Goal: Task Accomplishment & Management: Complete application form

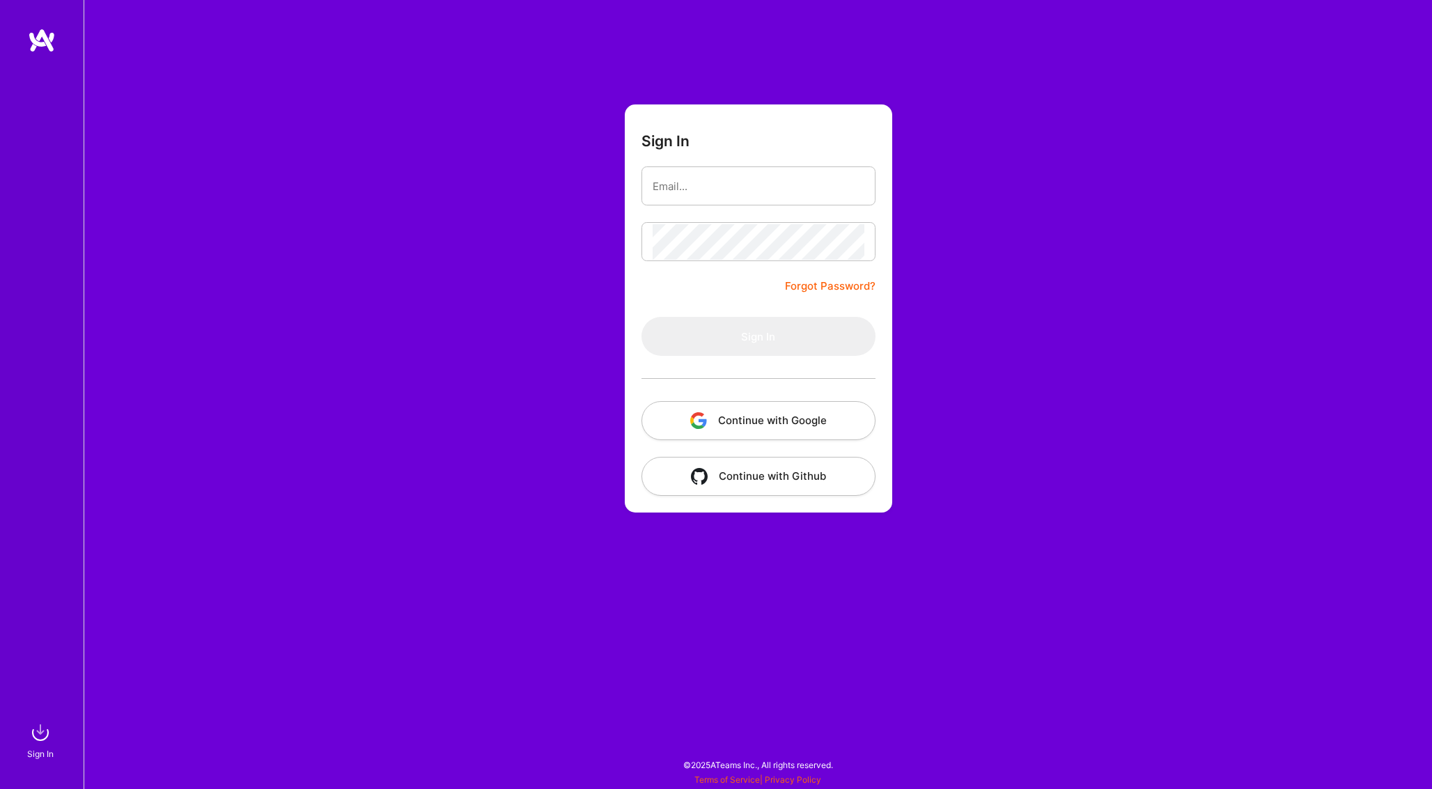
click at [763, 427] on button "Continue with Google" at bounding box center [759, 420] width 234 height 39
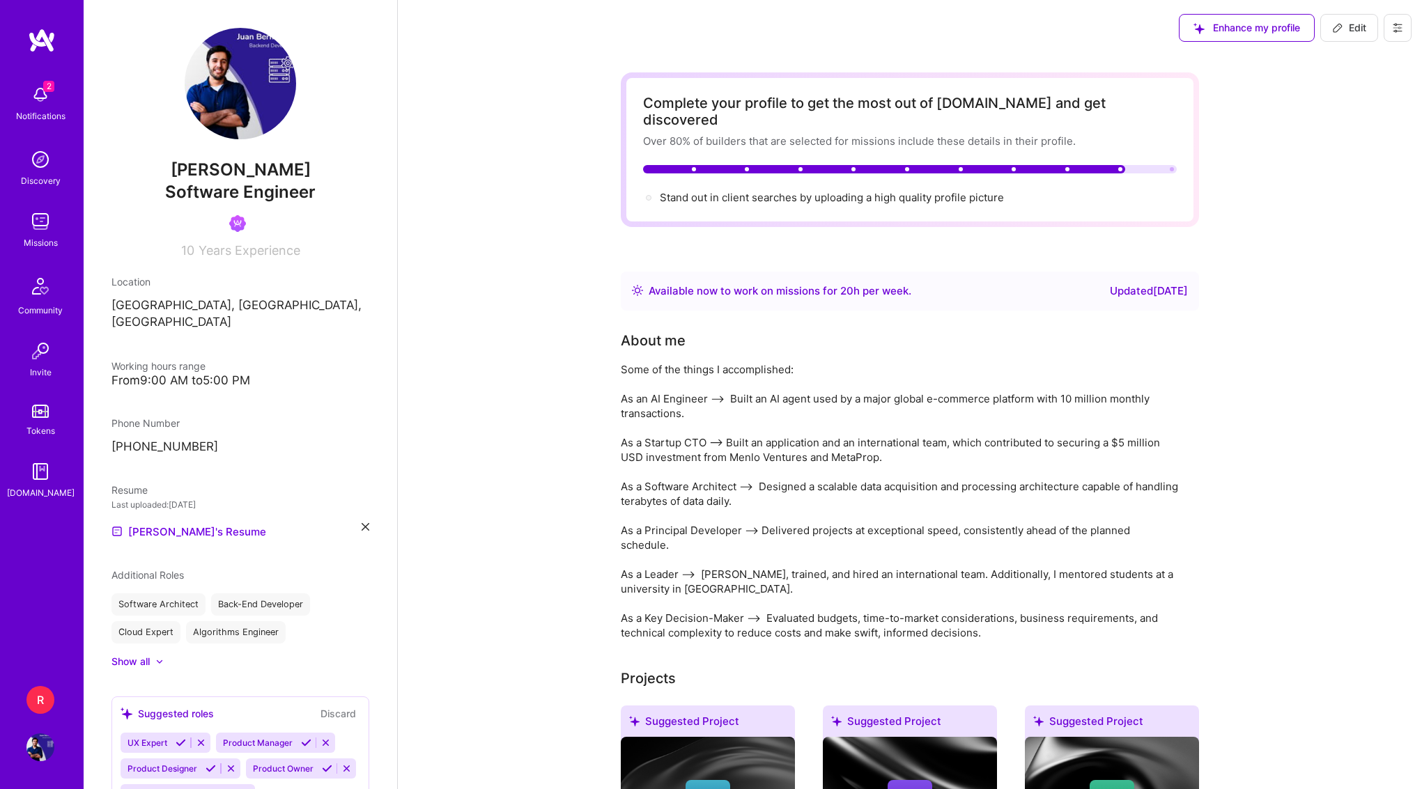
click at [37, 759] on img at bounding box center [40, 748] width 28 height 28
click at [56, 104] on div "2 Notifications" at bounding box center [40, 102] width 86 height 48
click at [52, 209] on img at bounding box center [40, 222] width 28 height 28
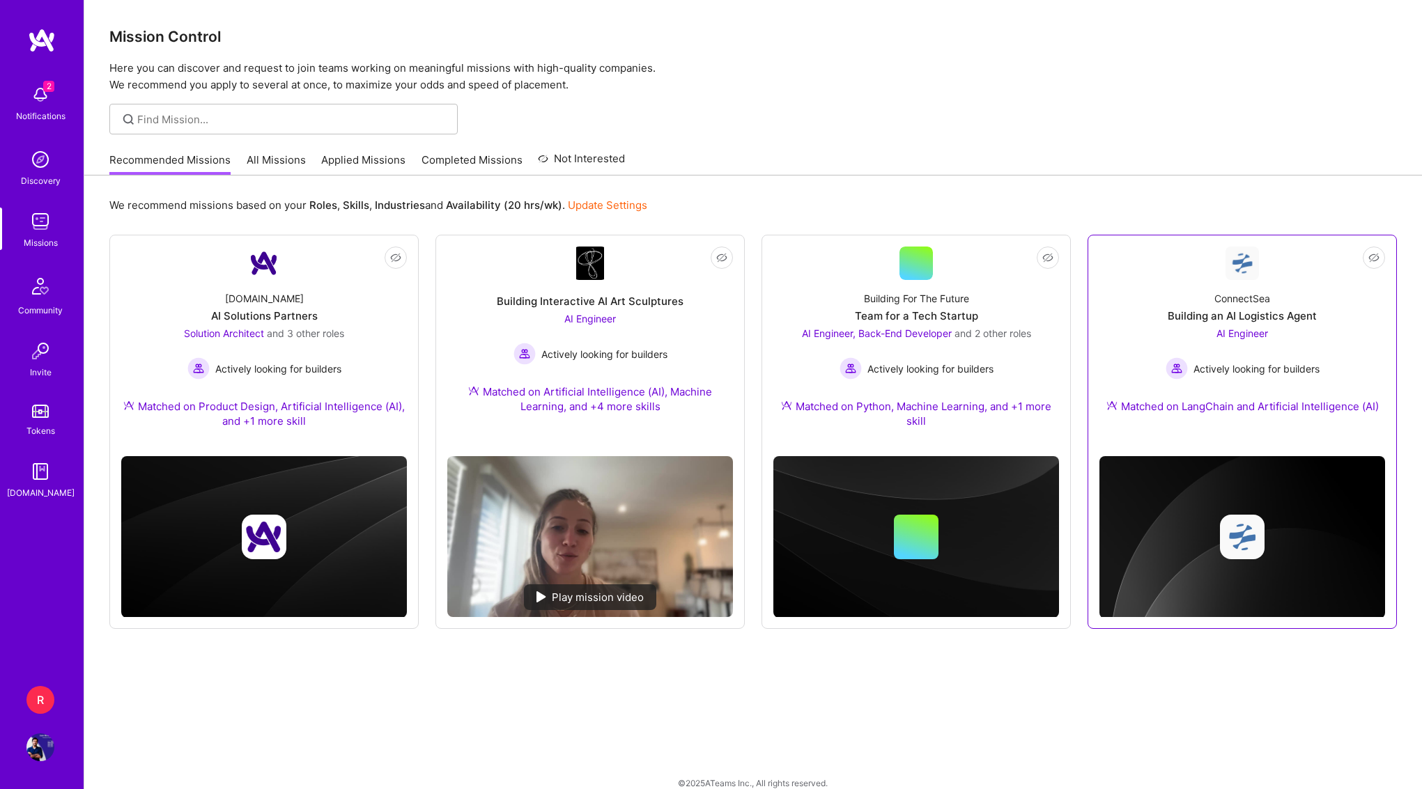
click at [1256, 304] on div "ConnectSea" at bounding box center [1242, 298] width 56 height 15
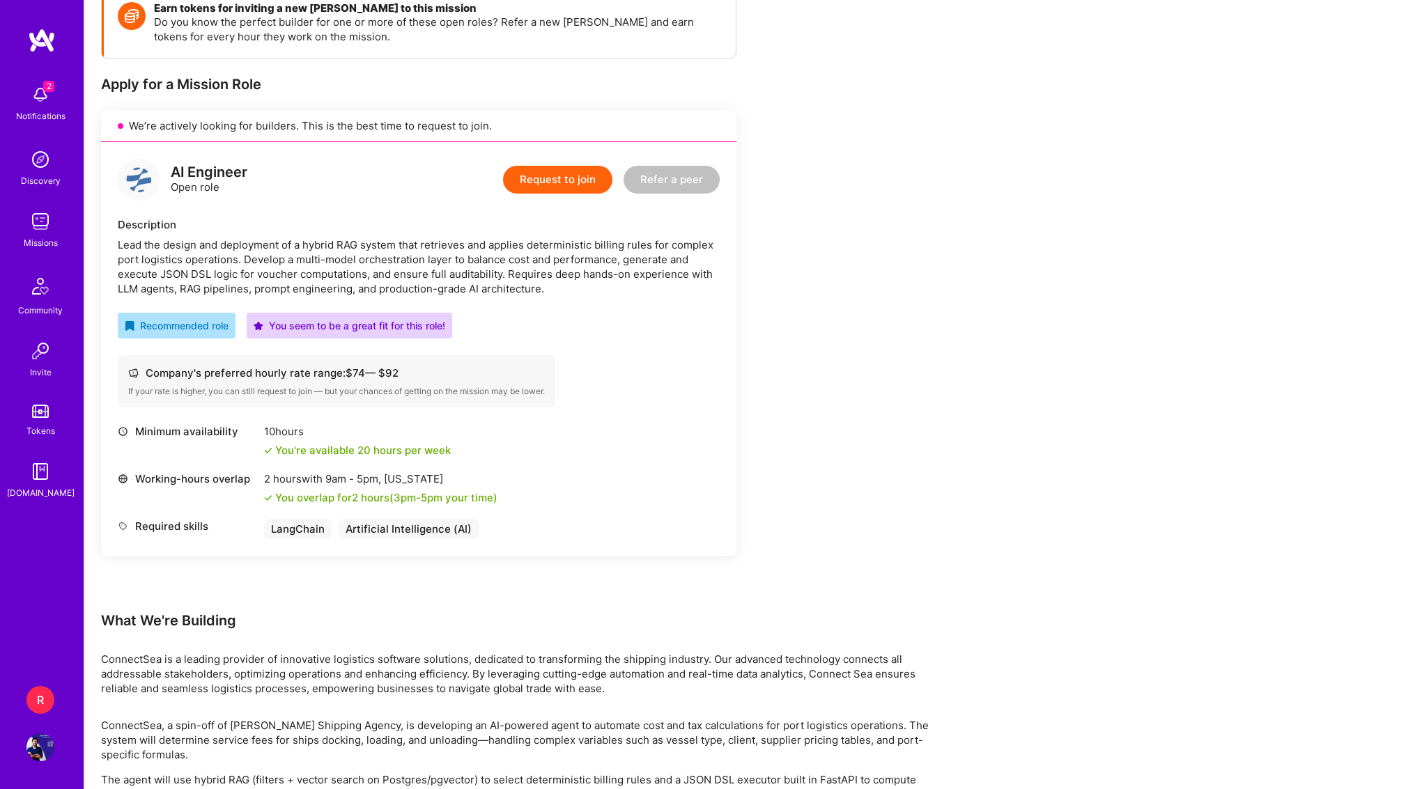
scroll to position [312, 0]
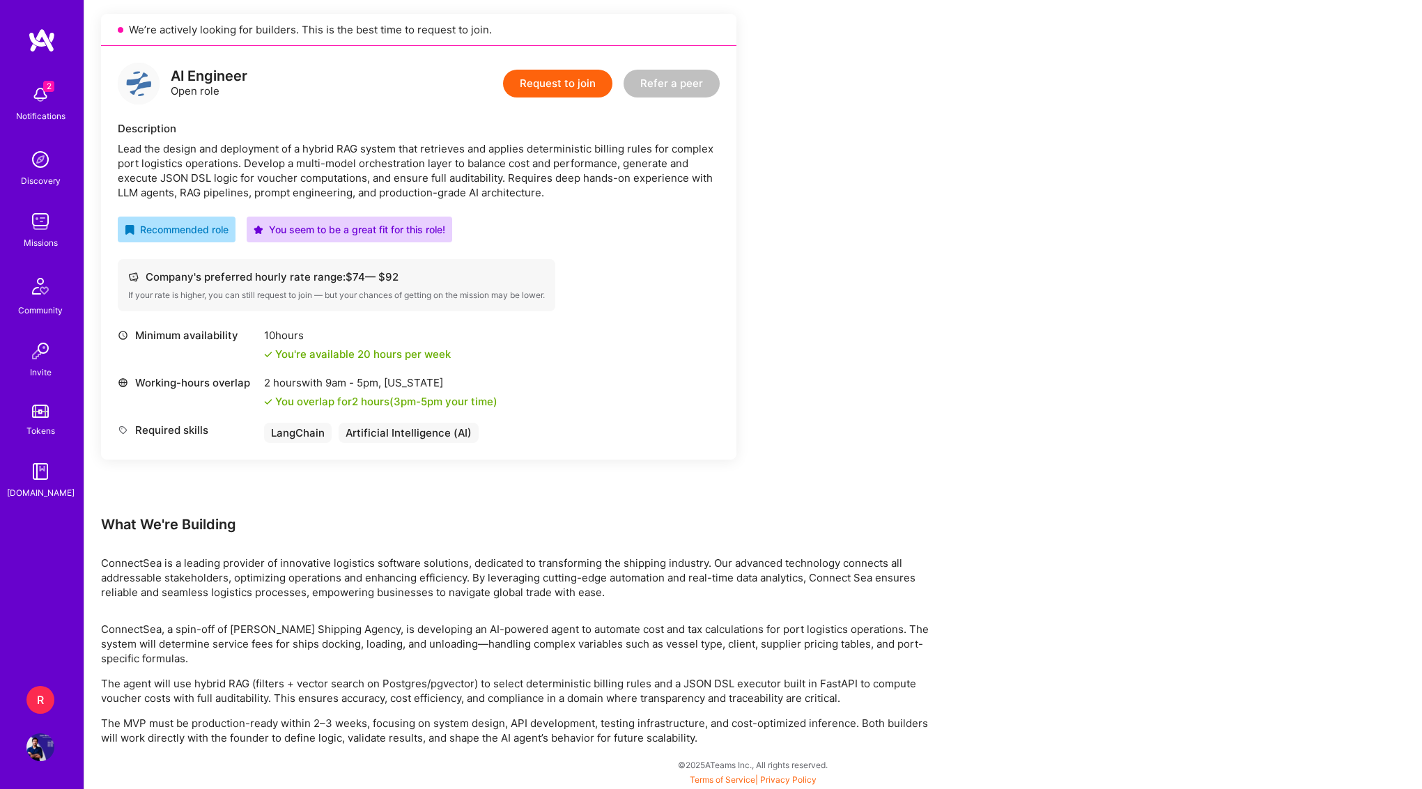
click at [571, 88] on button "Request to join" at bounding box center [557, 84] width 109 height 28
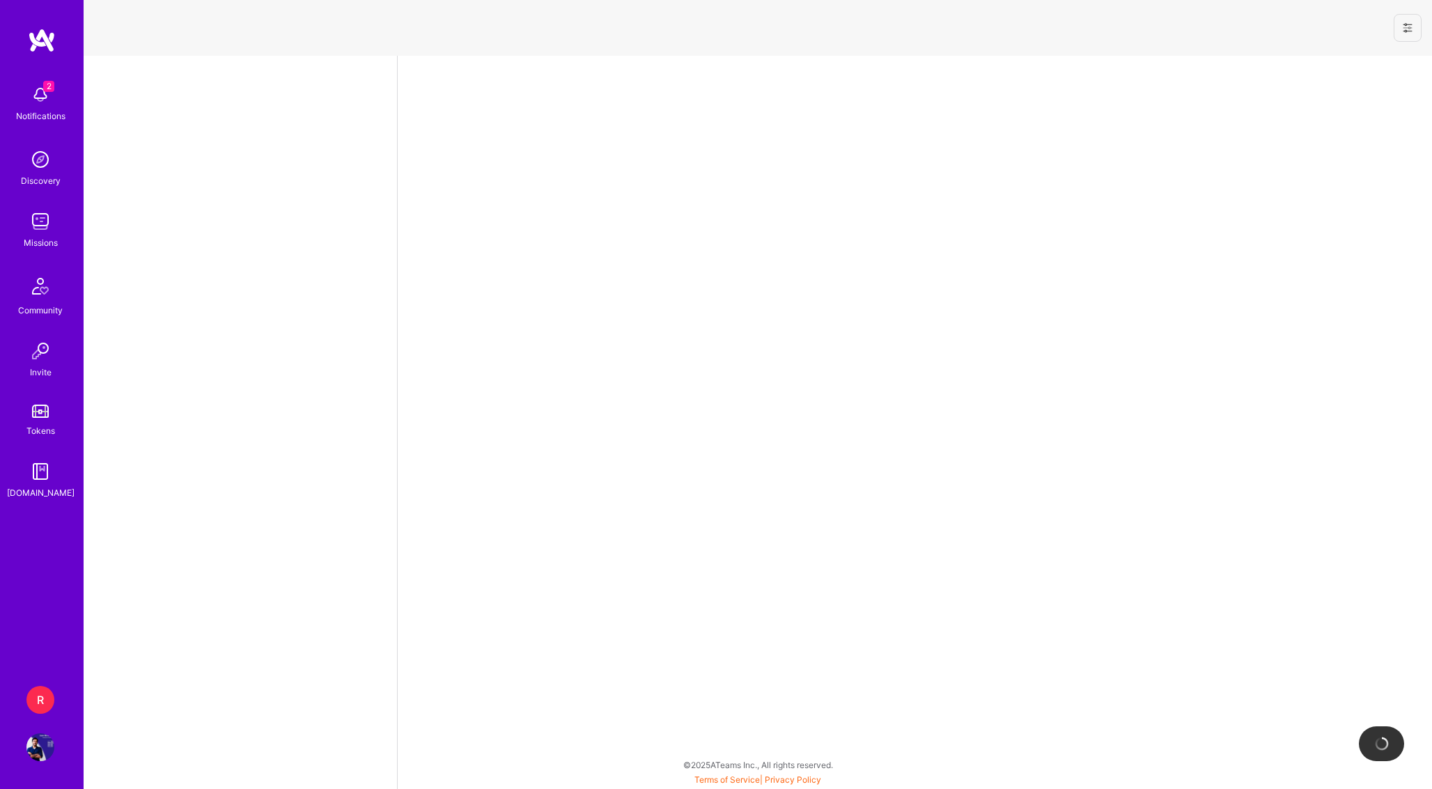
select select "SG"
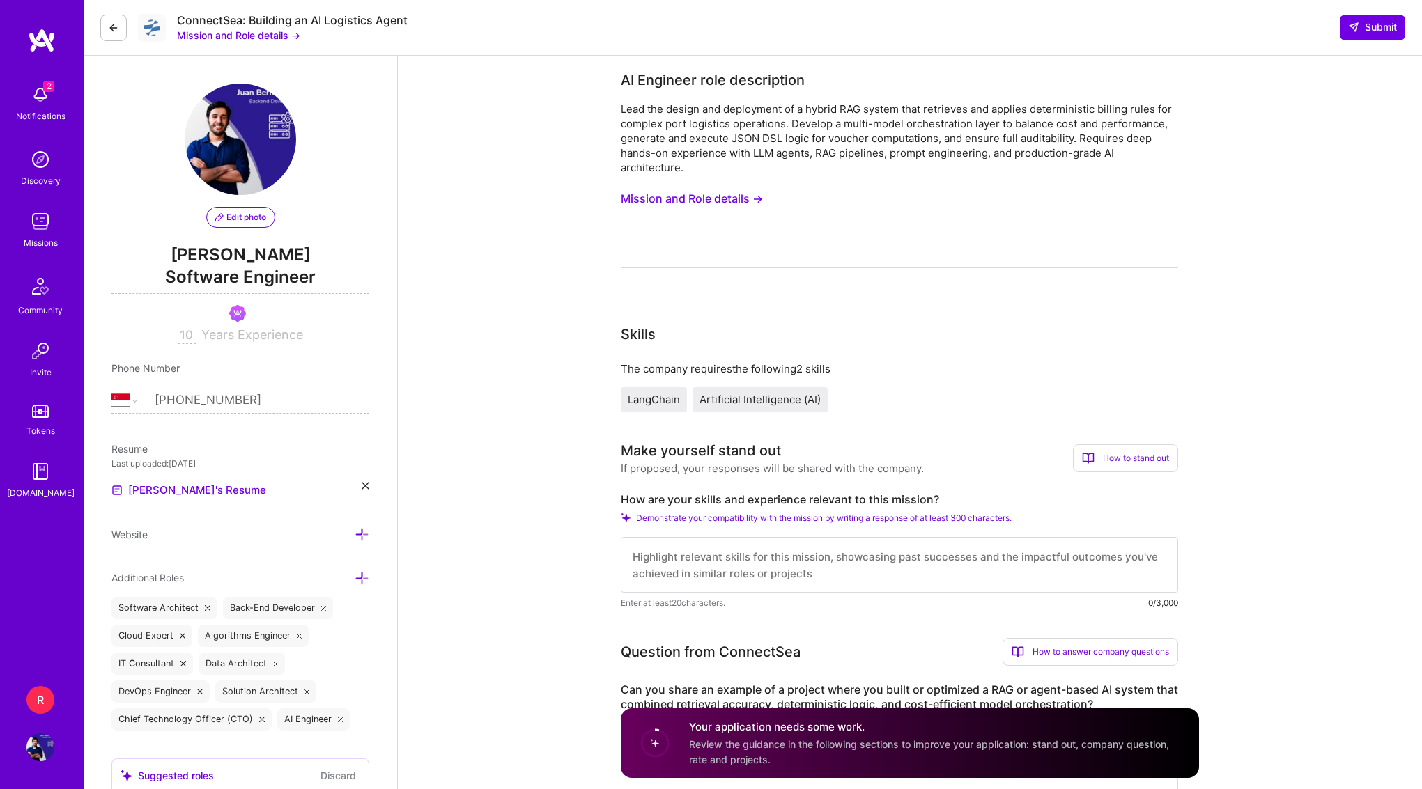
click at [746, 203] on button "Mission and Role details →" at bounding box center [692, 199] width 142 height 26
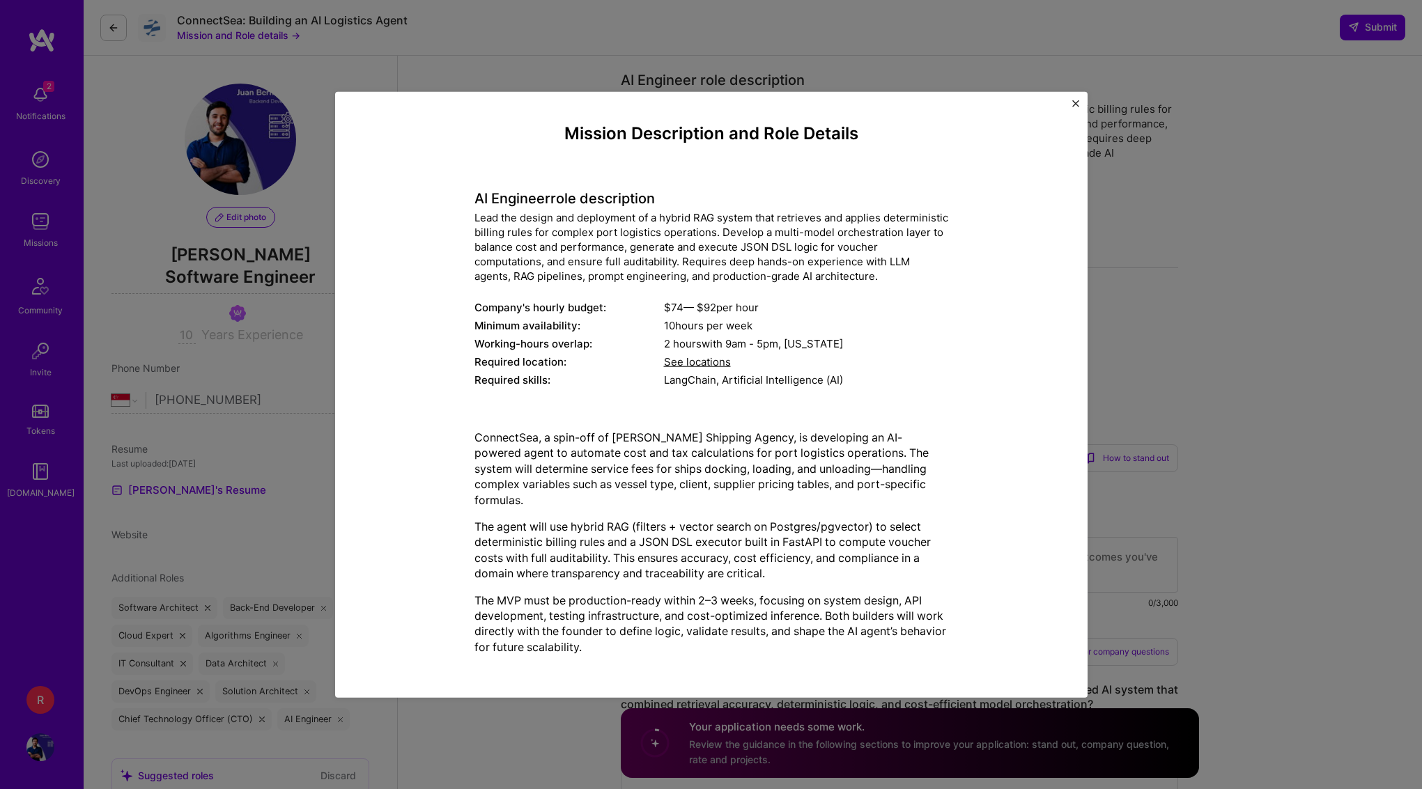
click at [711, 104] on div "Mission Description and Role Details AI Engineer role description Lead the desi…" at bounding box center [711, 394] width 752 height 607
click at [745, 45] on div "Mission Description and Role Details AI Engineer role description Lead the desi…" at bounding box center [711, 394] width 1422 height 789
